Goal: Information Seeking & Learning: Compare options

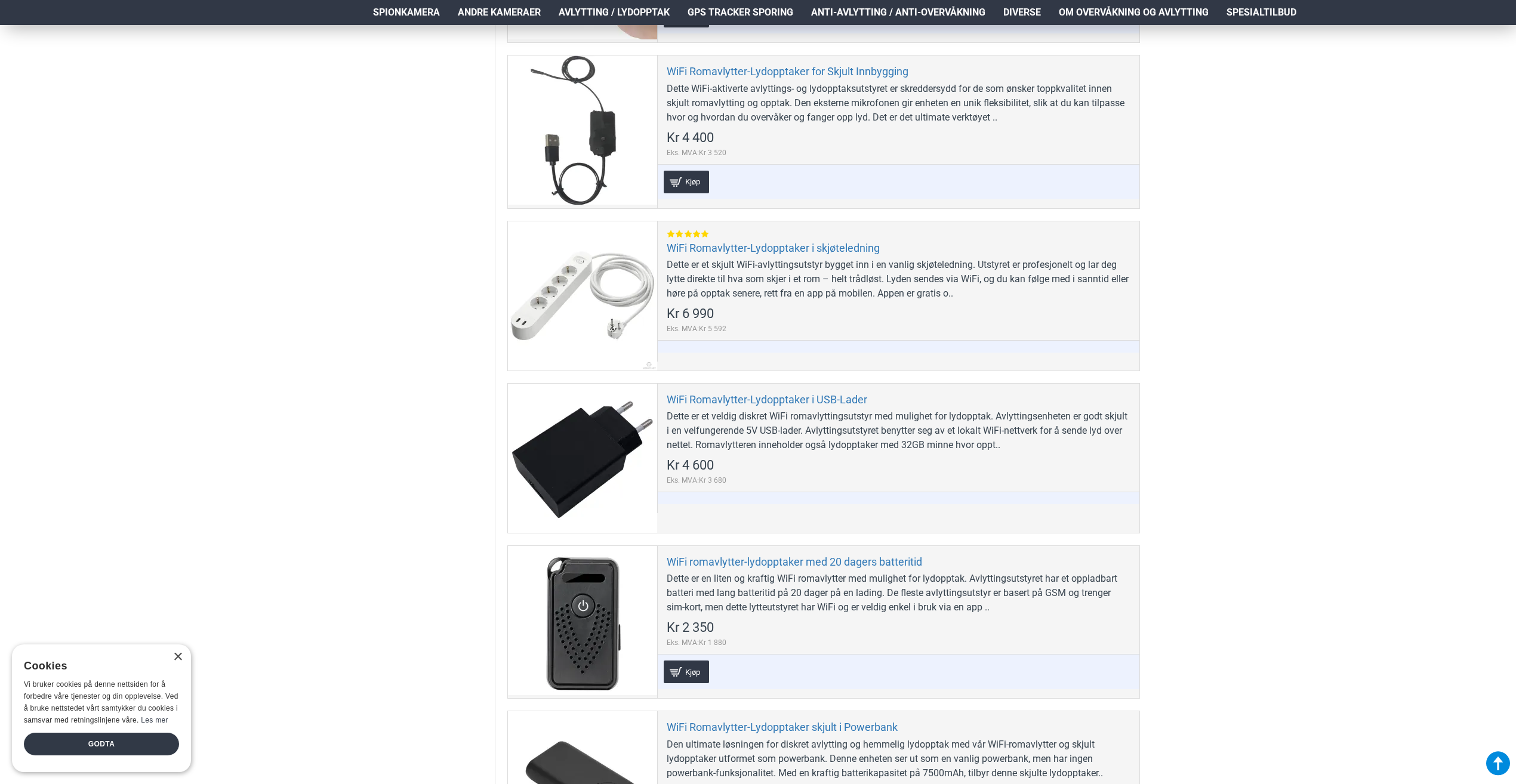
scroll to position [1611, 0]
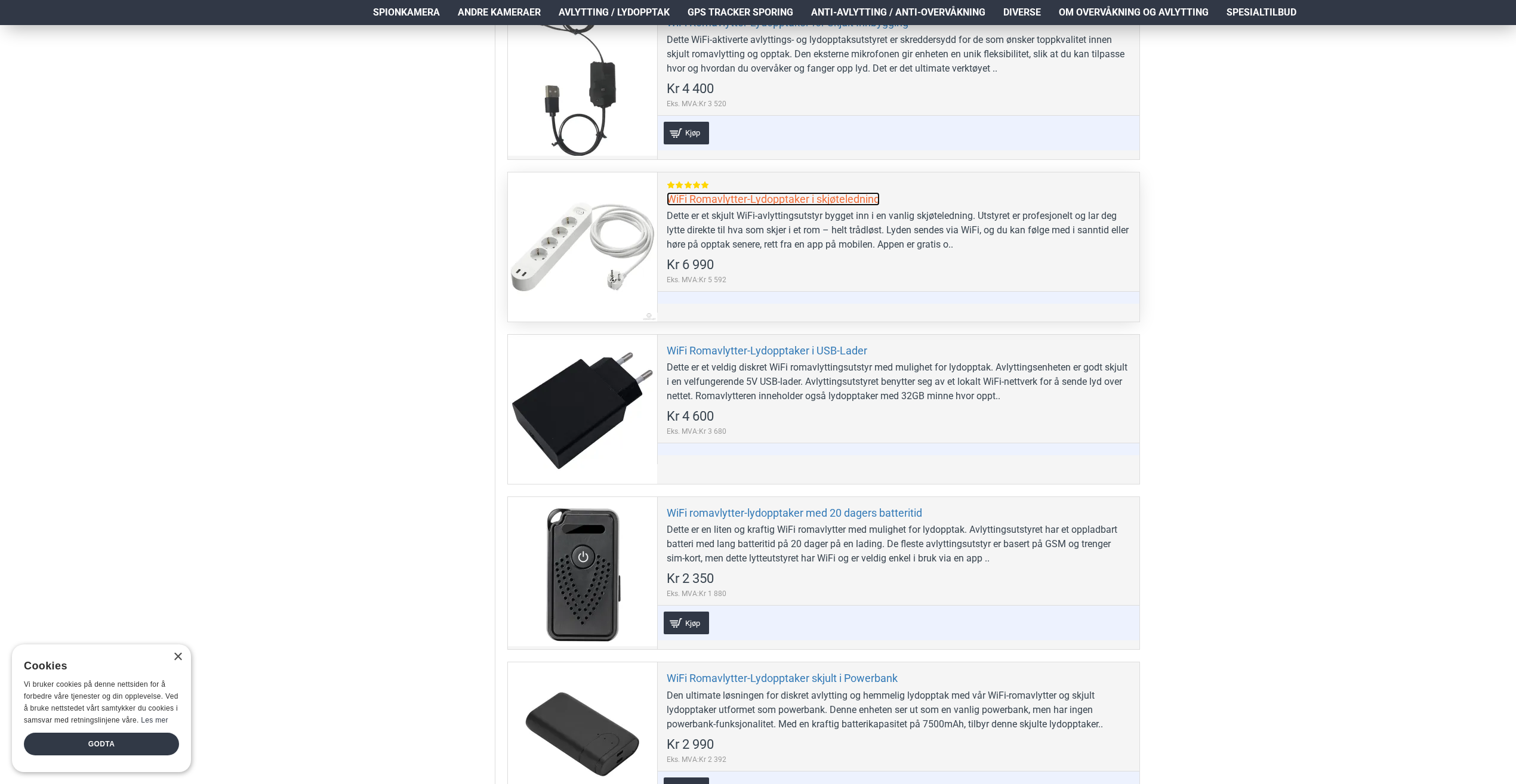
click at [730, 201] on link "WiFi Romavlytter-Lydopptaker i skjøteledning" at bounding box center [773, 199] width 213 height 14
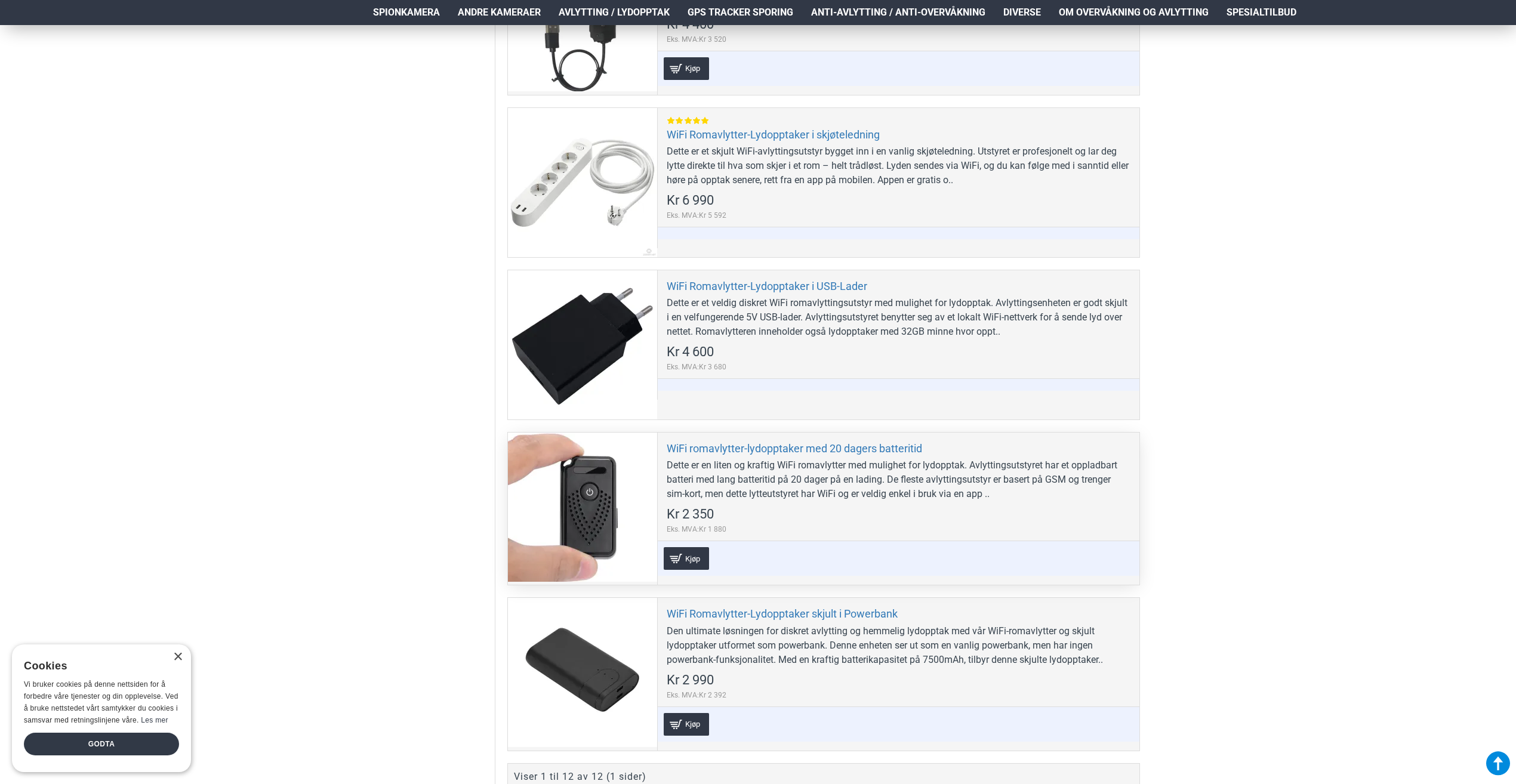
scroll to position [1671, 0]
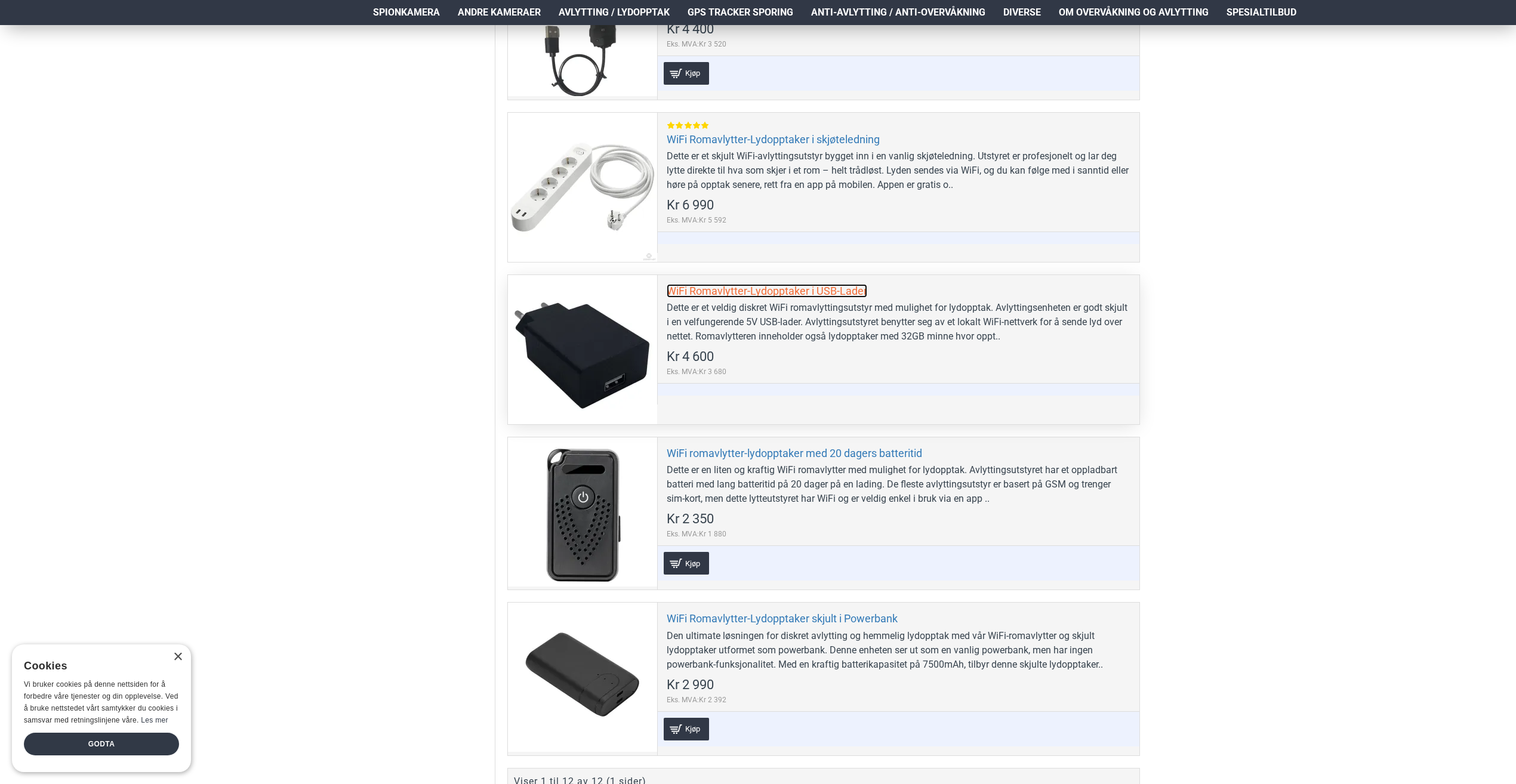
click at [807, 290] on link "WiFi Romavlytter-Lydopptaker i USB-Lader" at bounding box center [767, 291] width 200 height 14
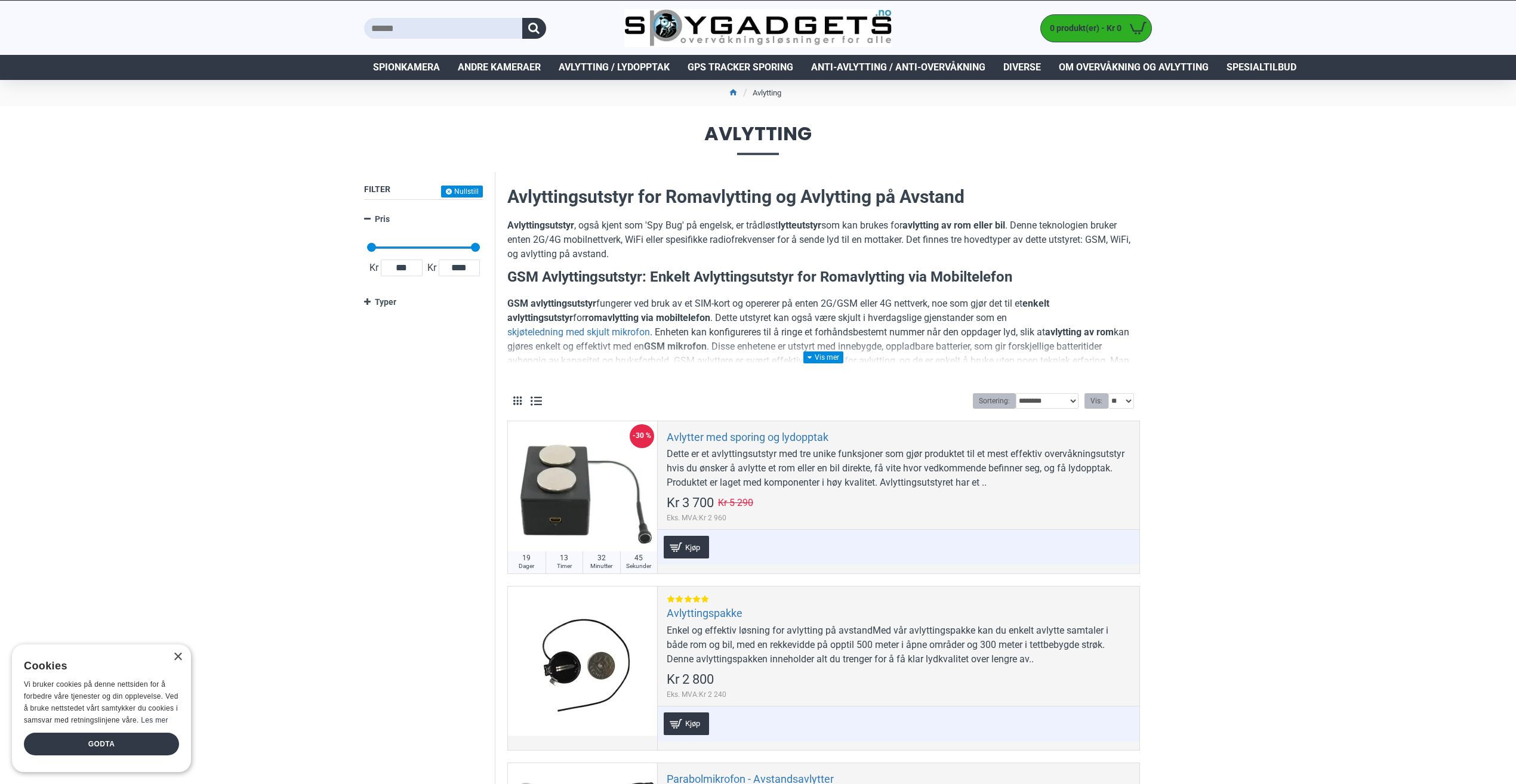
scroll to position [0, 0]
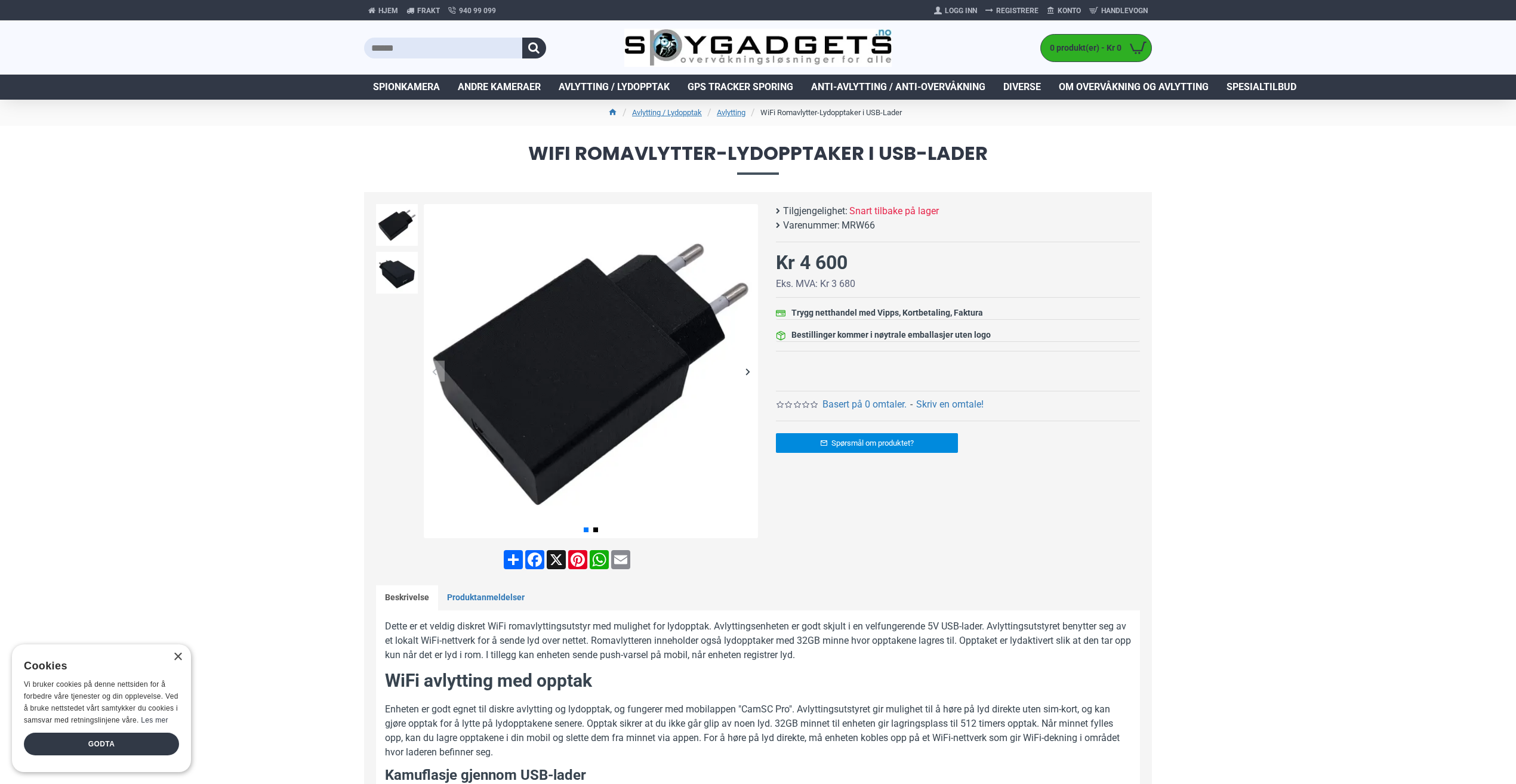
click at [744, 372] on div "Next slide" at bounding box center [748, 372] width 21 height 21
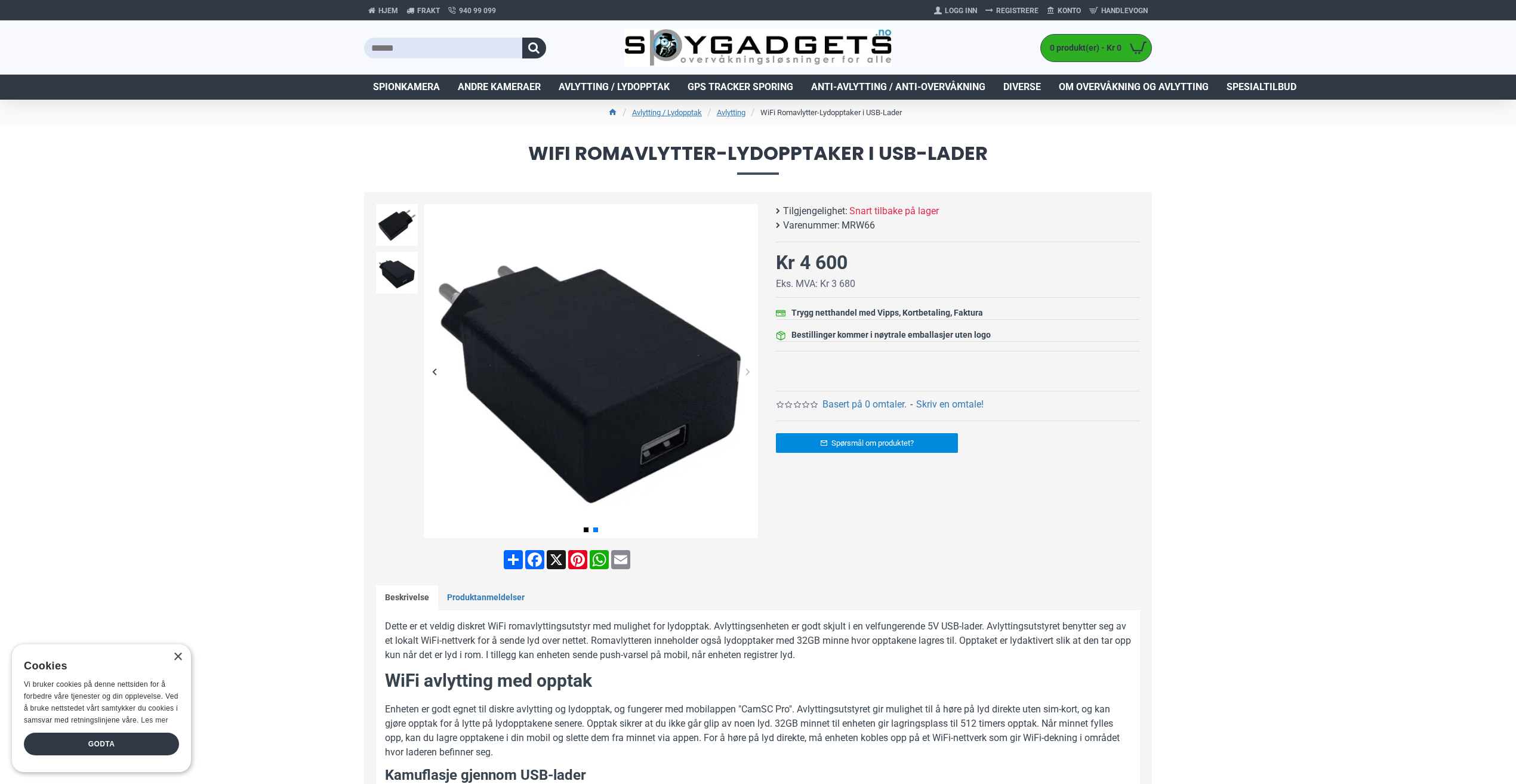
click at [744, 372] on div "Next slide" at bounding box center [748, 372] width 21 height 21
